Goal: Task Accomplishment & Management: Use online tool/utility

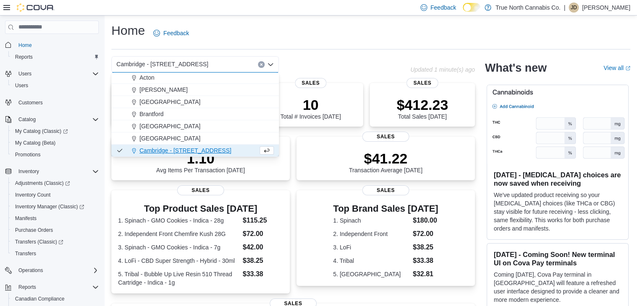
scroll to position [38, 0]
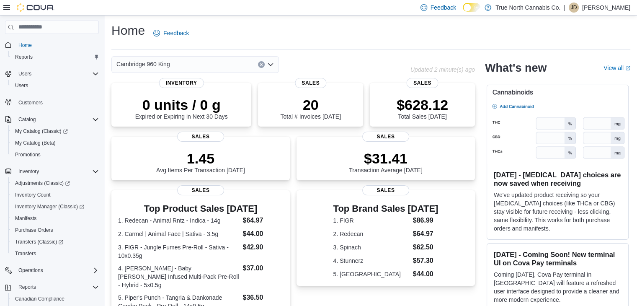
click at [273, 28] on div "Home Feedback" at bounding box center [370, 33] width 519 height 22
click at [241, 61] on div "Cambridge 960 King" at bounding box center [195, 64] width 168 height 17
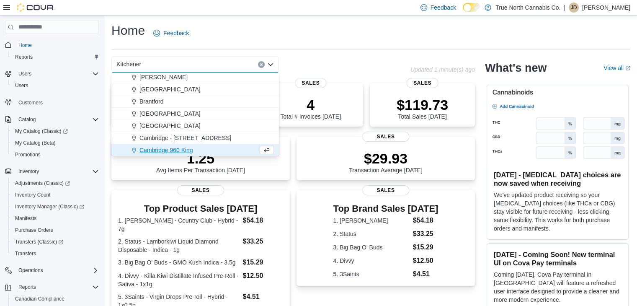
scroll to position [0, 0]
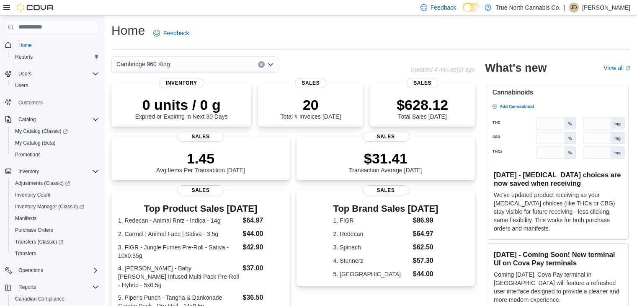
click at [280, 16] on div "Home Feedback Cambridge 960 King Updated 4 minute(s) ago 0 units / 0 g Expired …" at bounding box center [371, 259] width 533 height 487
click at [272, 64] on icon "Open list of options" at bounding box center [270, 64] width 5 height 3
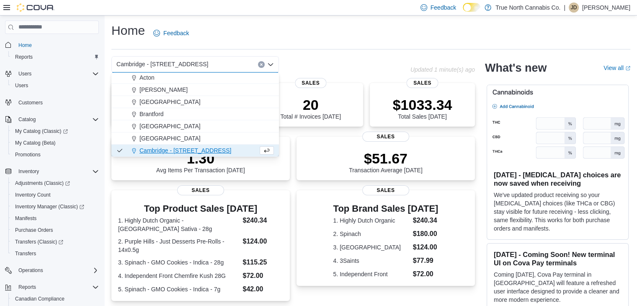
scroll to position [38, 0]
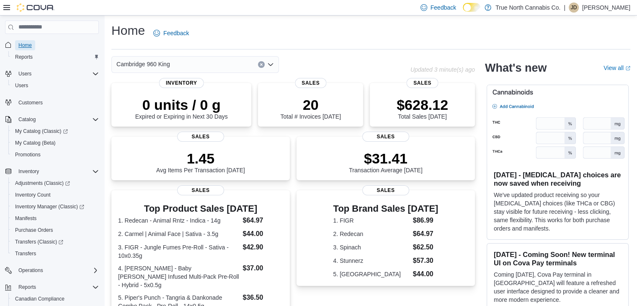
click at [24, 44] on span "Home" at bounding box center [24, 45] width 13 height 7
click at [25, 56] on span "Reports" at bounding box center [24, 57] width 18 height 7
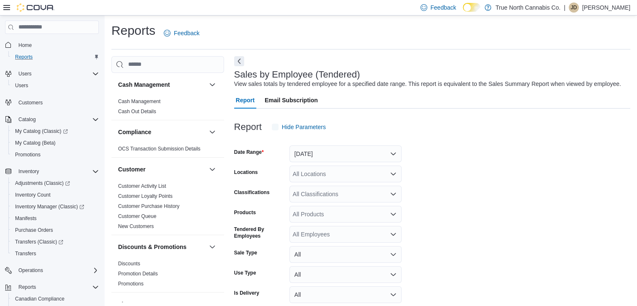
scroll to position [19, 0]
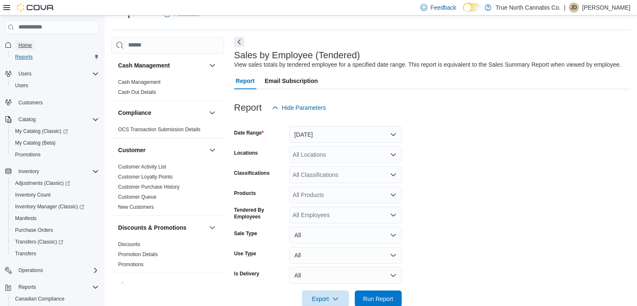
click at [29, 41] on span "Home" at bounding box center [24, 45] width 13 height 10
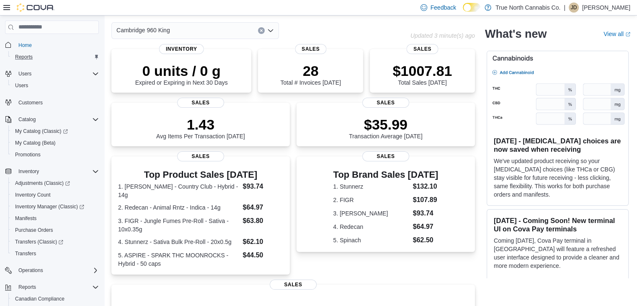
scroll to position [34, 0]
click at [268, 32] on icon "Open list of options" at bounding box center [270, 31] width 7 height 7
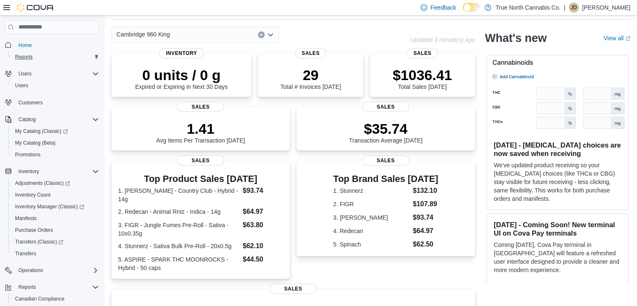
scroll to position [22, 0]
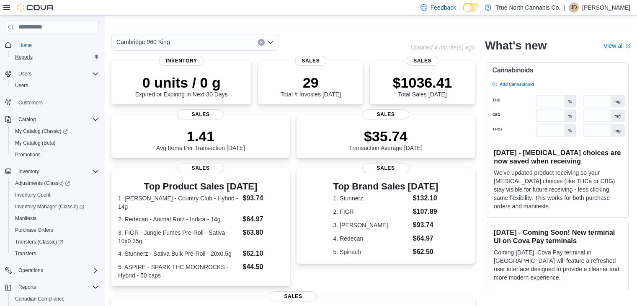
click at [270, 39] on icon "Open list of options" at bounding box center [270, 42] width 7 height 7
click at [300, 21] on div "Home Feedback" at bounding box center [370, 11] width 519 height 22
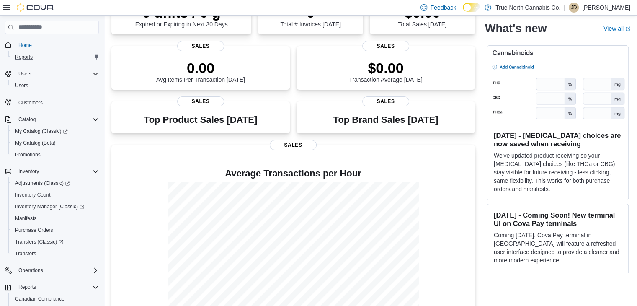
scroll to position [200, 0]
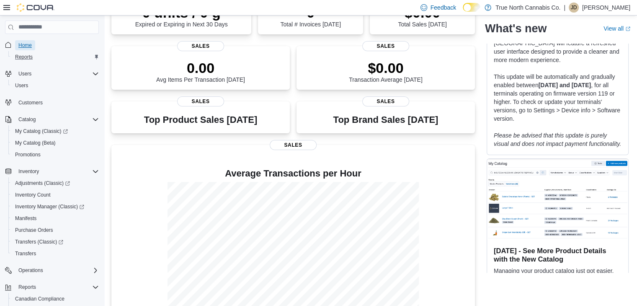
click at [28, 47] on span "Home" at bounding box center [24, 45] width 13 height 7
click at [27, 54] on span "Reports" at bounding box center [24, 57] width 18 height 7
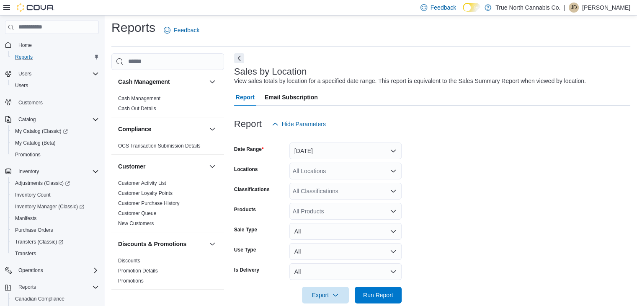
scroll to position [17, 0]
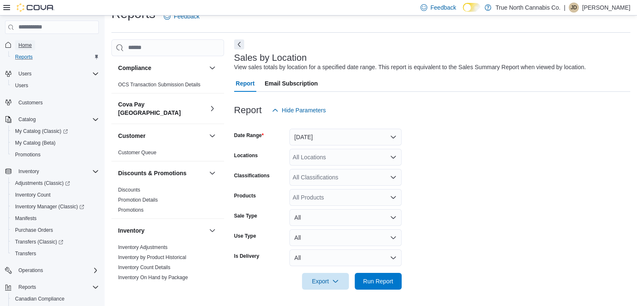
click at [26, 44] on span "Home" at bounding box center [24, 45] width 13 height 7
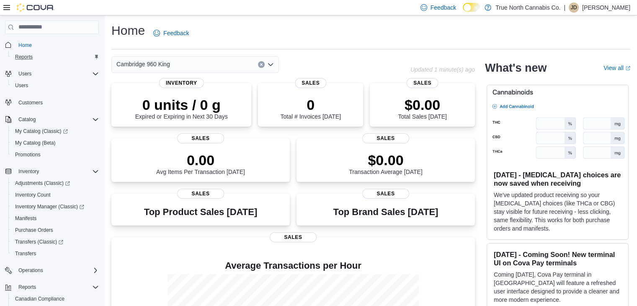
click at [596, 3] on p "Jessica Devereux" at bounding box center [607, 8] width 48 height 10
click at [409, 32] on div "Home Feedback" at bounding box center [370, 33] width 519 height 22
click at [268, 63] on icon "Open list of options" at bounding box center [270, 64] width 5 height 3
click at [275, 62] on div "Brantford" at bounding box center [195, 64] width 168 height 17
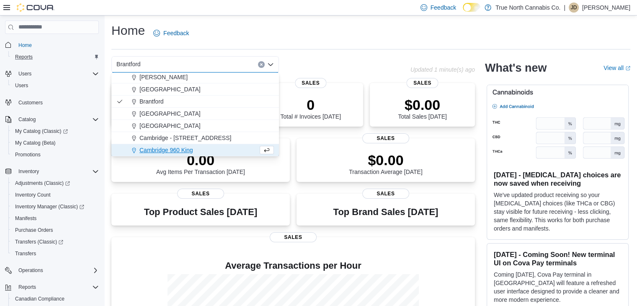
scroll to position [50, 0]
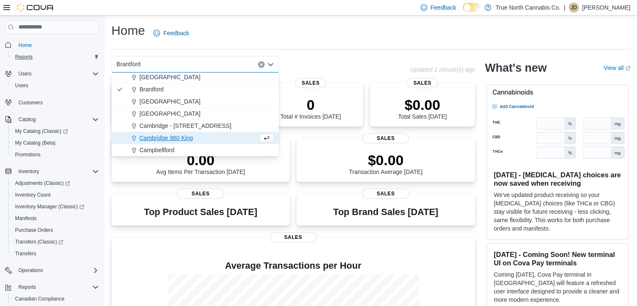
type input "*"
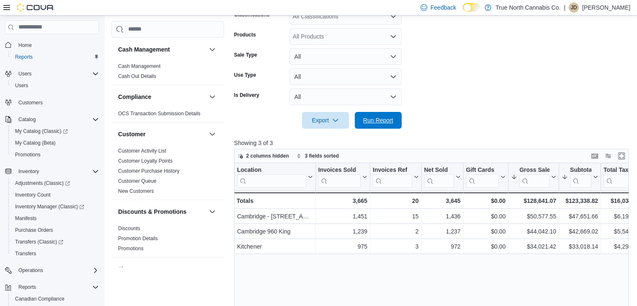
scroll to position [553, 0]
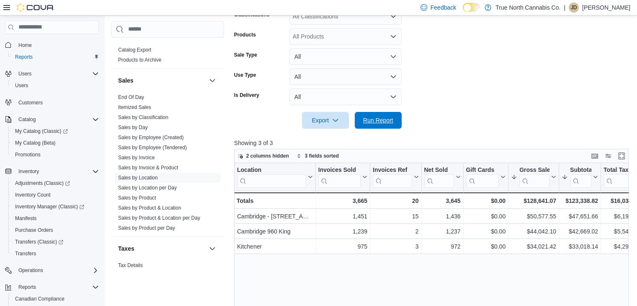
click at [369, 113] on span "Run Report" at bounding box center [378, 120] width 37 height 17
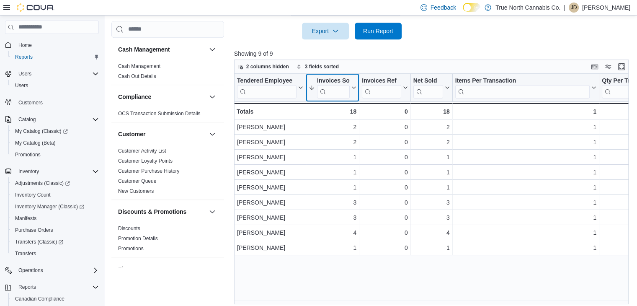
click at [352, 89] on icon at bounding box center [353, 87] width 7 height 5
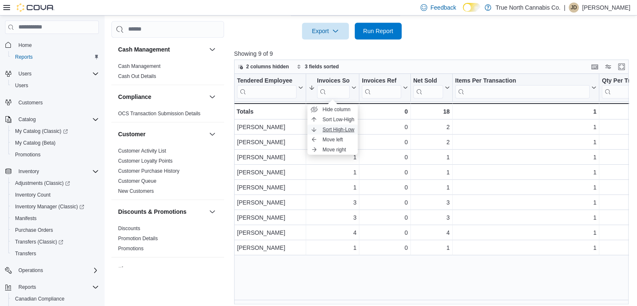
click at [352, 128] on span "Sort High-Low" at bounding box center [339, 129] width 32 height 7
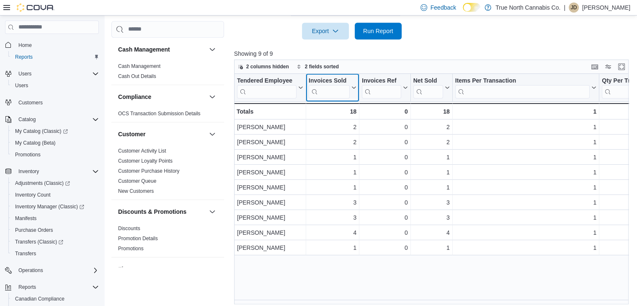
click at [353, 89] on icon at bounding box center [353, 87] width 7 height 5
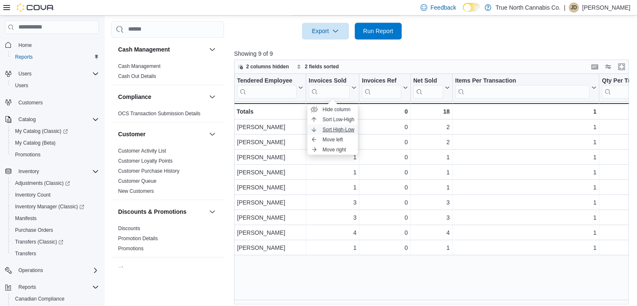
click at [347, 129] on span "Sort High-Low" at bounding box center [339, 129] width 32 height 7
click at [321, 285] on div "Tendered Employee Click to view column header actions Invoices Sold Sorted by G…" at bounding box center [433, 189] width 399 height 231
click at [245, 299] on div "Tendered Employee Click to view column header actions Invoices Sold Sorted by G…" at bounding box center [433, 189] width 399 height 231
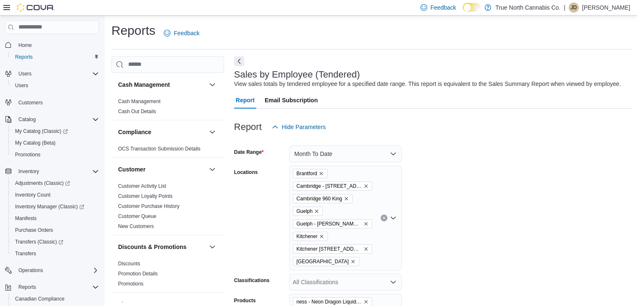
scroll to position [400, 0]
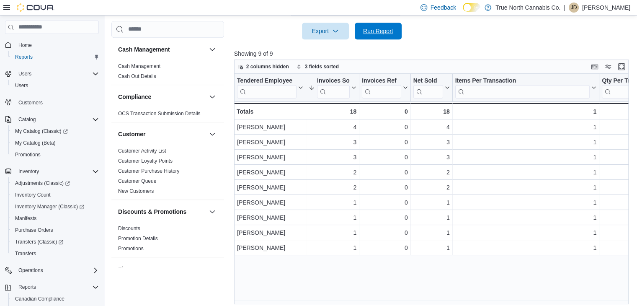
click at [380, 27] on span "Run Report" at bounding box center [378, 31] width 30 height 8
click at [386, 32] on span "Run Report" at bounding box center [378, 30] width 30 height 8
click at [631, 9] on div "Feedback Dark Mode True North Cannabis Co. | JD Jessica Devereux" at bounding box center [524, 7] width 220 height 15
click at [623, 8] on p "Jessica Devereux" at bounding box center [607, 8] width 48 height 10
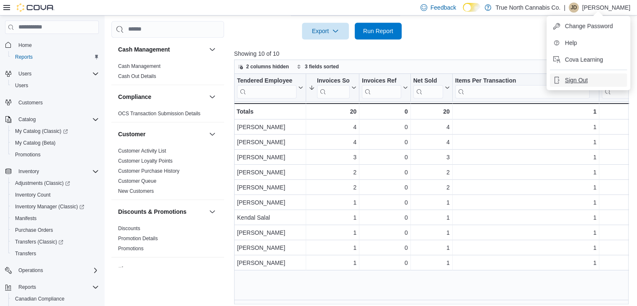
click at [600, 74] on button "Sign Out" at bounding box center [588, 79] width 77 height 13
